Goal: Information Seeking & Learning: Learn about a topic

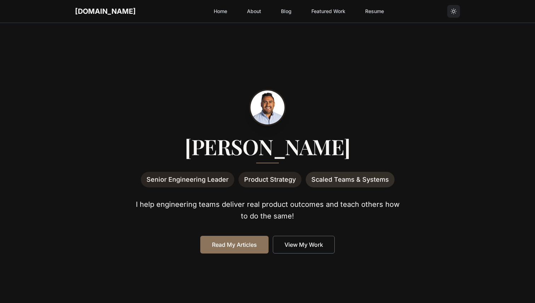
click at [308, 14] on link "Featured Work" at bounding box center [328, 11] width 42 height 13
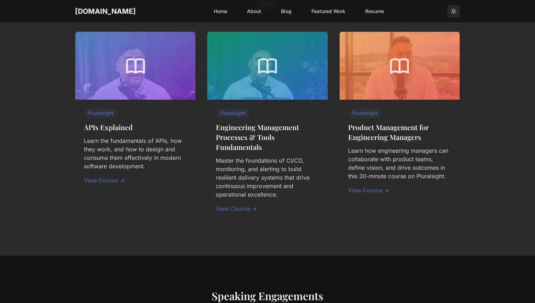
scroll to position [170, 0]
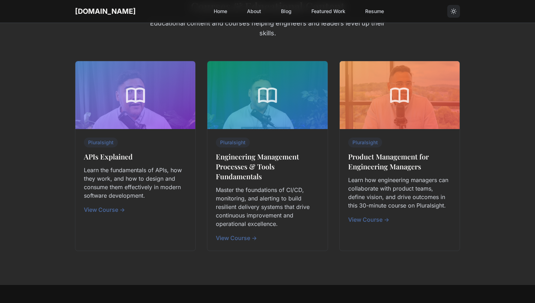
click at [95, 210] on link "View Course →" at bounding box center [104, 209] width 41 height 7
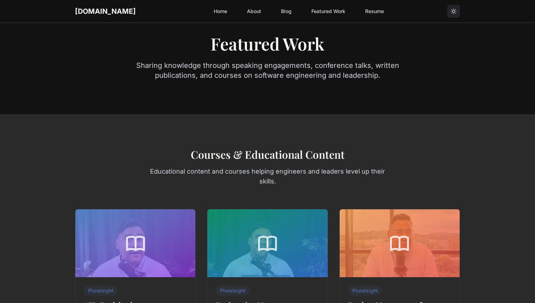
scroll to position [0, 0]
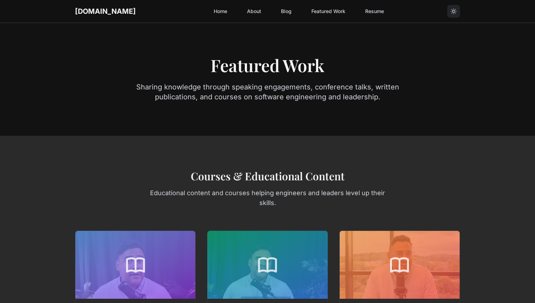
click at [319, 16] on link "Featured Work" at bounding box center [328, 11] width 42 height 13
